Goal: Task Accomplishment & Management: Use online tool/utility

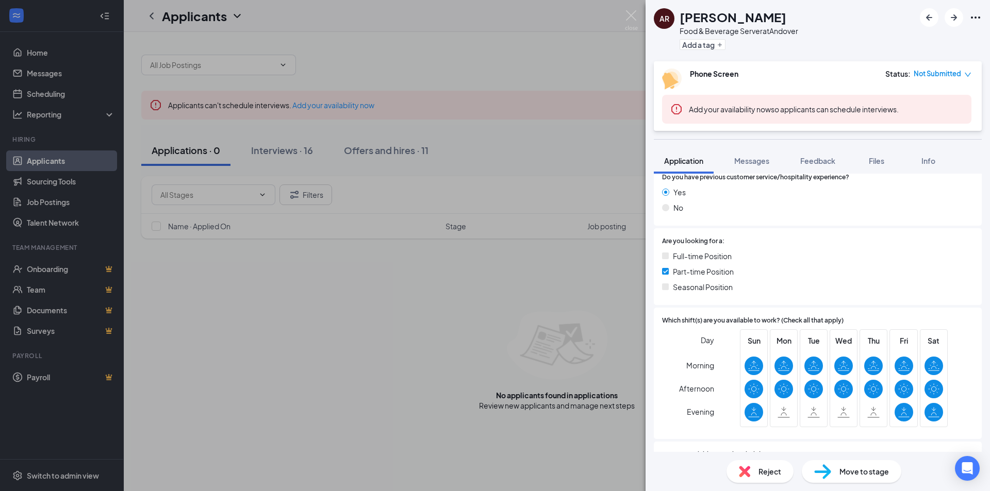
scroll to position [701, 0]
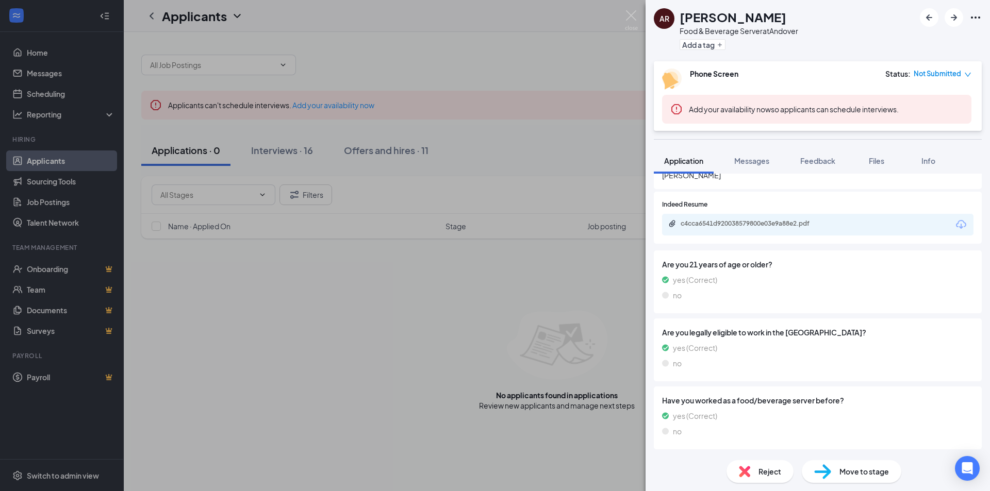
click at [956, 228] on icon "Download" at bounding box center [961, 225] width 12 height 12
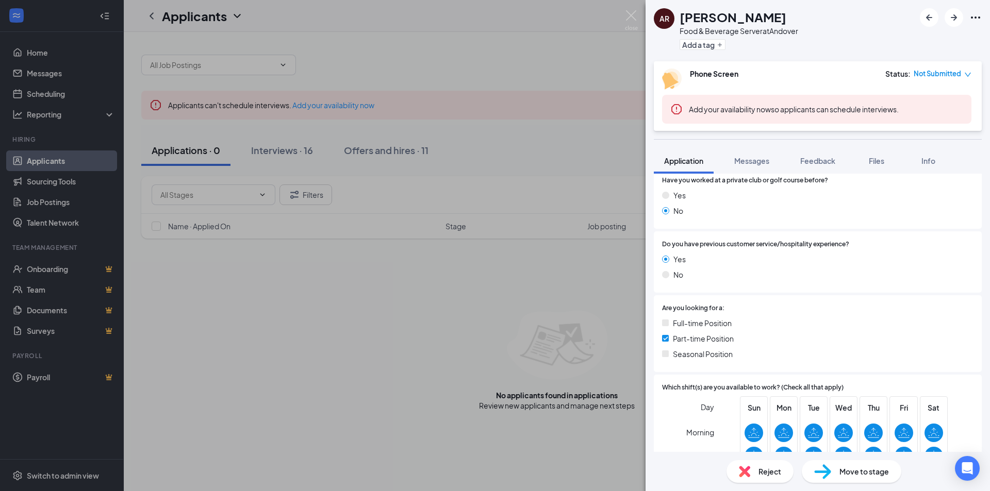
scroll to position [206, 0]
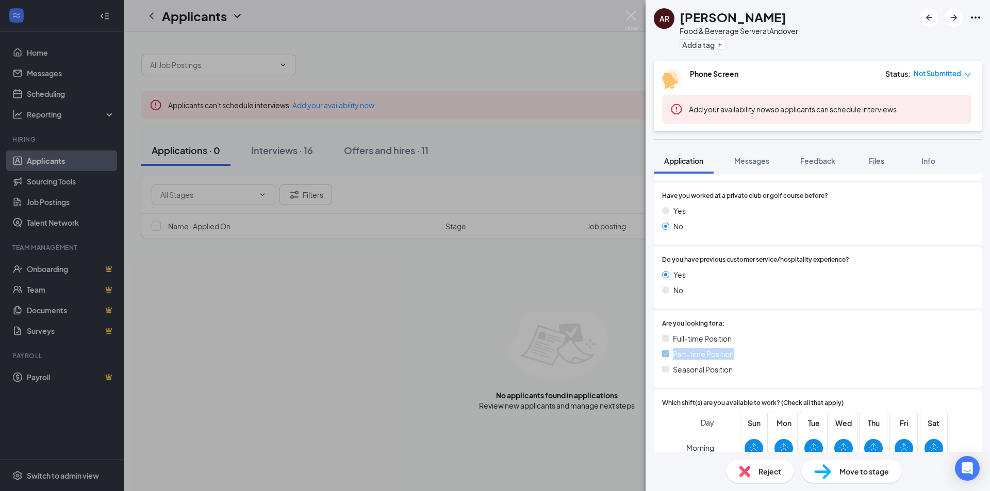
drag, startPoint x: 756, startPoint y: 354, endPoint x: 657, endPoint y: 354, distance: 98.5
click at [657, 354] on div "Are you looking for a: Full-time Position Part-time Position Seasonal Position" at bounding box center [818, 349] width 328 height 77
click at [772, 351] on div "Part-time Position" at bounding box center [818, 354] width 312 height 11
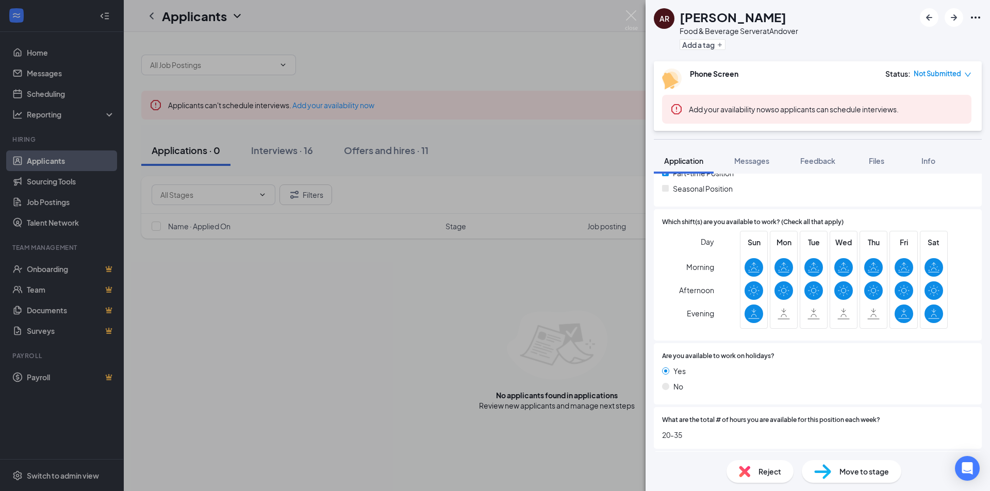
scroll to position [392, 0]
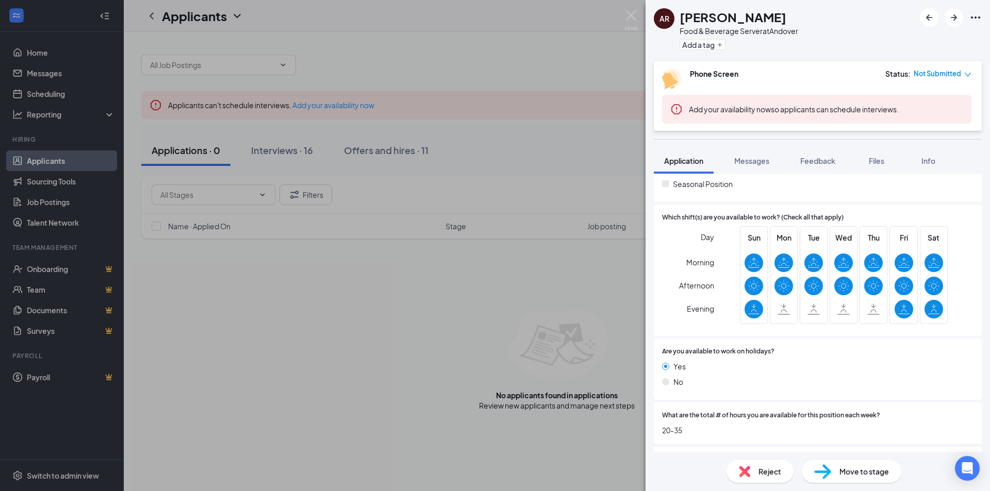
drag, startPoint x: 613, startPoint y: 23, endPoint x: 633, endPoint y: 12, distance: 23.1
click at [613, 23] on div "AR [PERSON_NAME] Food & Beverage Server at Andover Add a tag Phone Screen Statu…" at bounding box center [495, 245] width 990 height 491
